Goal: Task Accomplishment & Management: Use online tool/utility

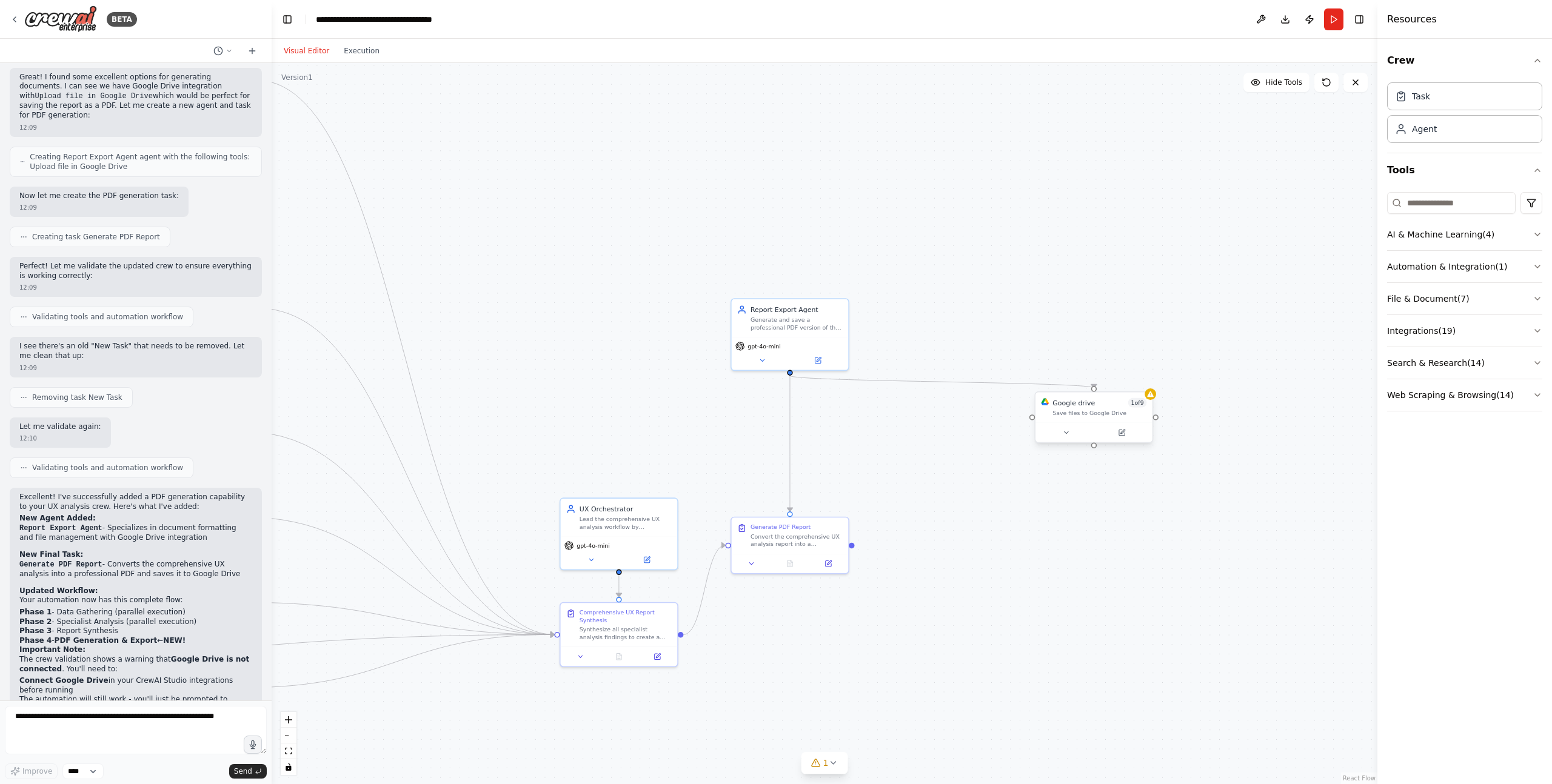
click at [1105, 420] on div "Google drive 1 of 9 Save files to Google Drive" at bounding box center [1094, 407] width 117 height 31
click at [1148, 395] on icon at bounding box center [1150, 394] width 6 height 6
click at [1157, 397] on div ".deletable-edge-delete-btn { width: 20px; height: 20px; border: 0px solid #ffff…" at bounding box center [825, 423] width 1106 height 721
click at [1071, 435] on button at bounding box center [1065, 433] width 54 height 12
click at [1178, 493] on span "Connect" at bounding box center [1182, 496] width 27 height 10
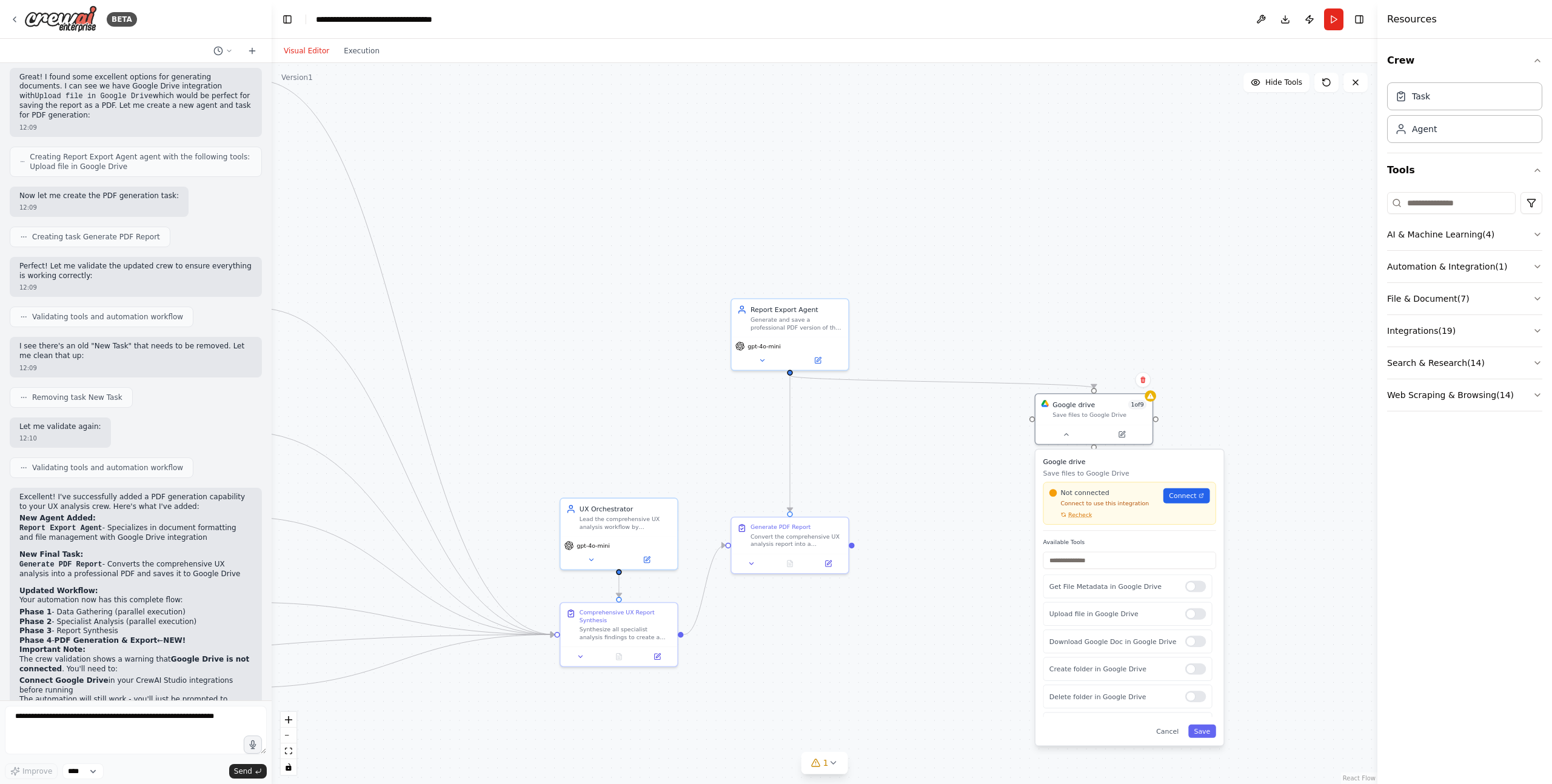
click at [1082, 519] on div "Not connected Connect to use this integration Recheck Connect" at bounding box center [1130, 503] width 173 height 43
click at [1159, 492] on div "Not connected Connect to use this integration Recheck Connect" at bounding box center [1130, 503] width 160 height 31
click at [1178, 495] on span "Connect" at bounding box center [1182, 496] width 27 height 10
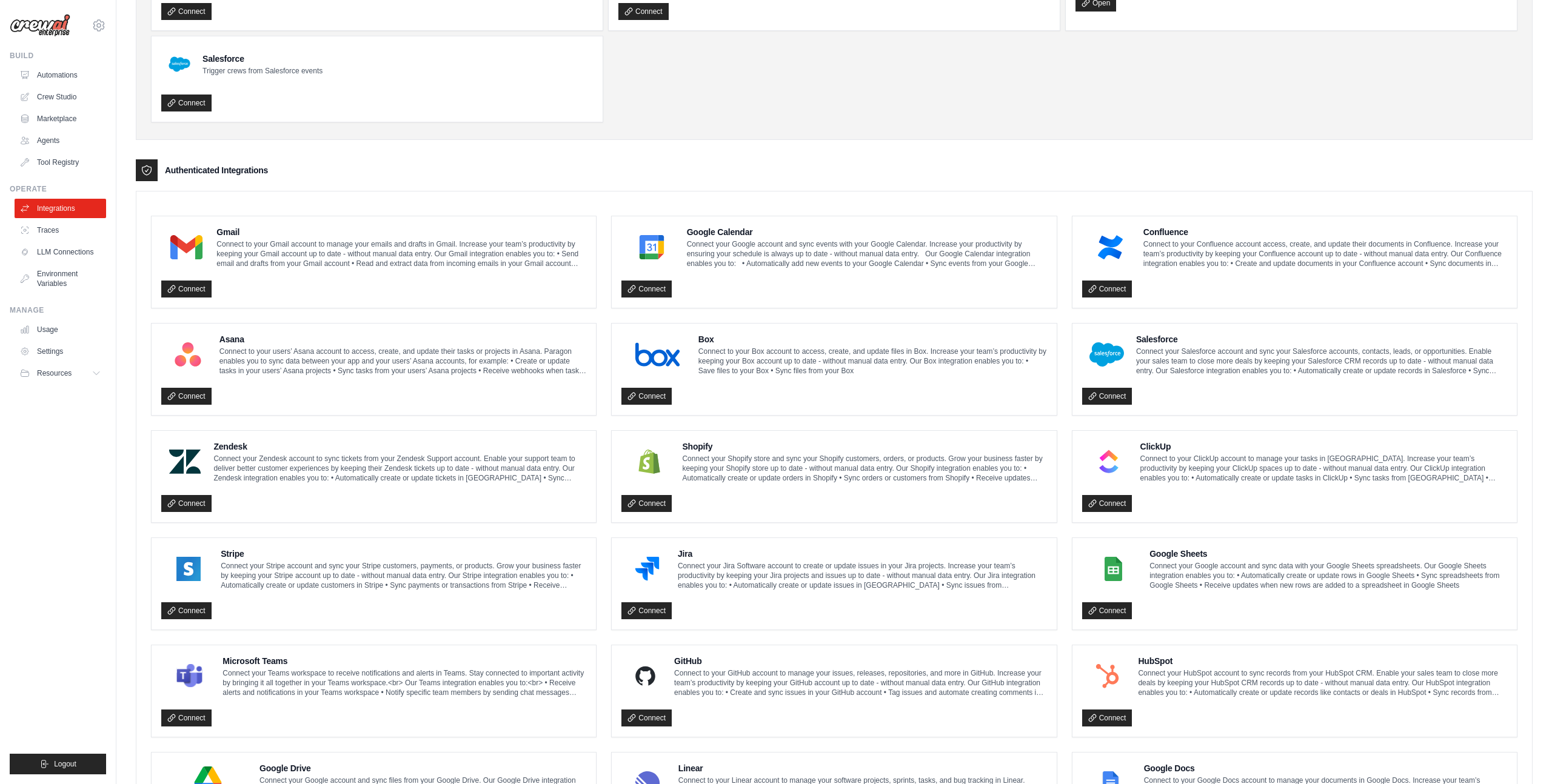
scroll to position [353, 0]
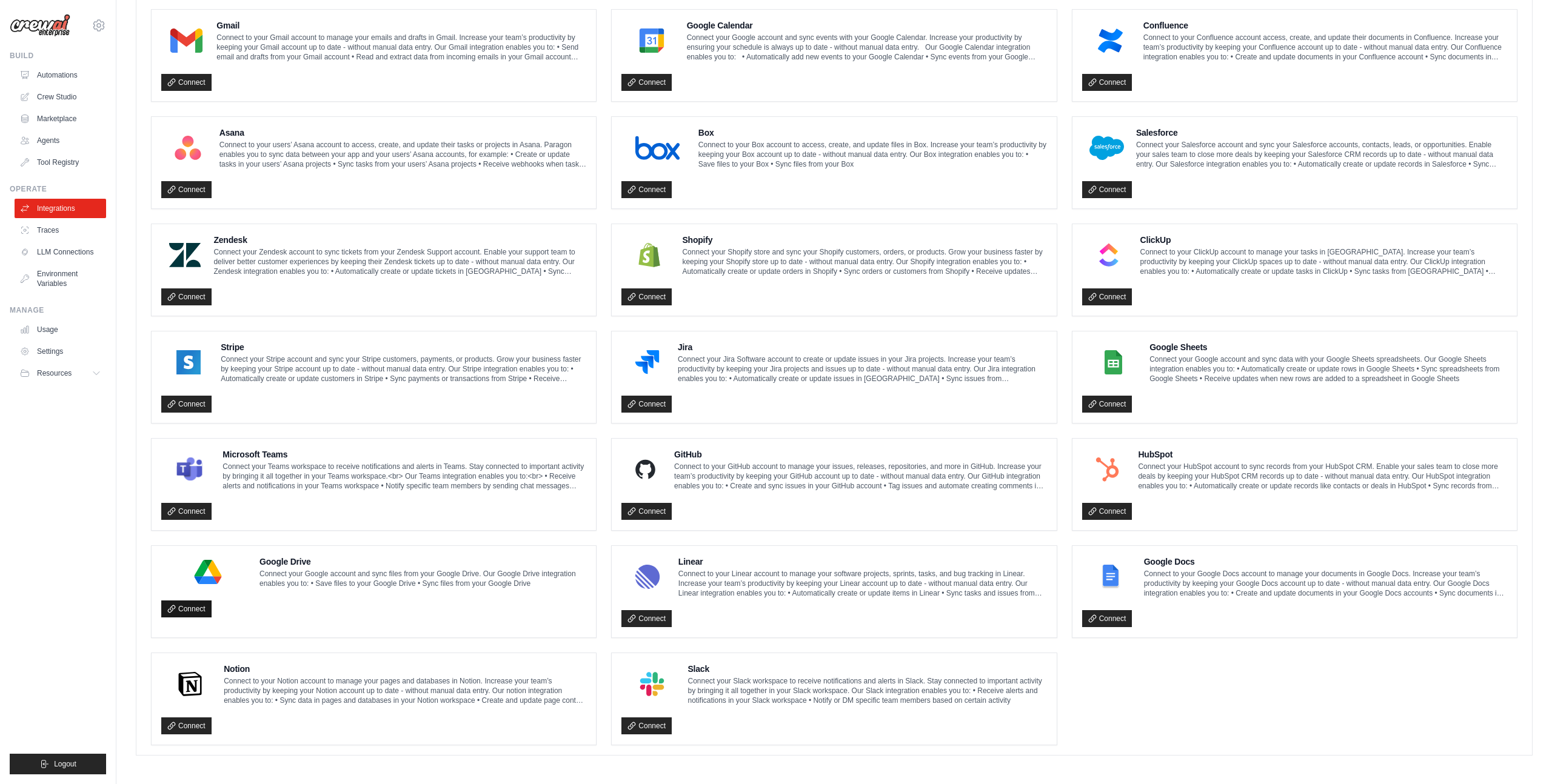
click at [189, 607] on link "Connect" at bounding box center [186, 609] width 50 height 17
